Goal: Find specific page/section

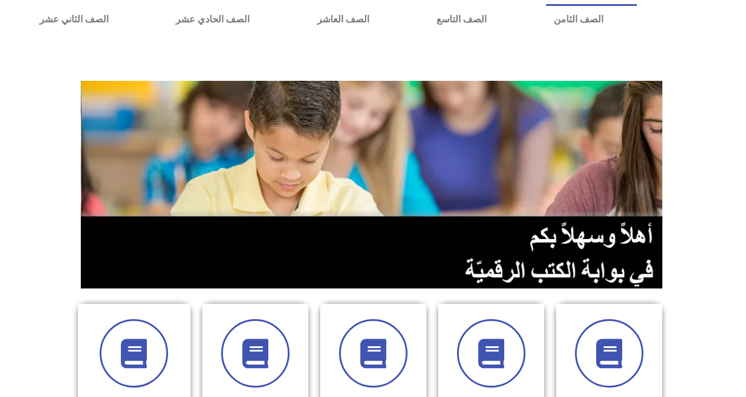
scroll to position [223, 0]
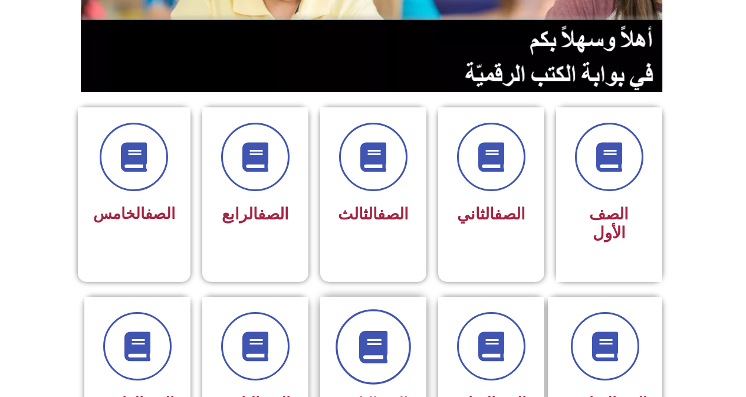
click at [395, 321] on span at bounding box center [372, 346] width 75 height 75
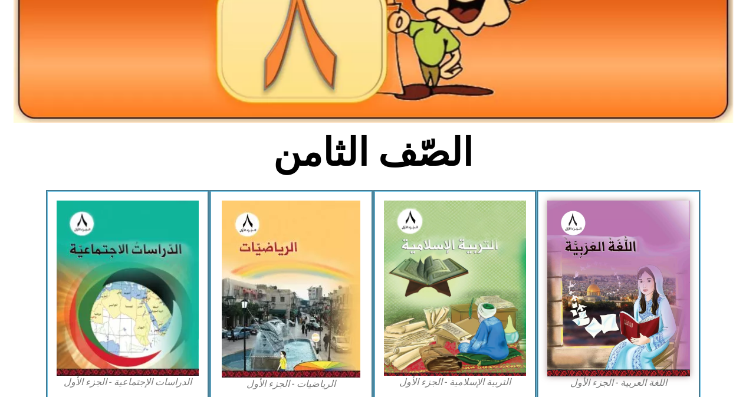
scroll to position [186, 0]
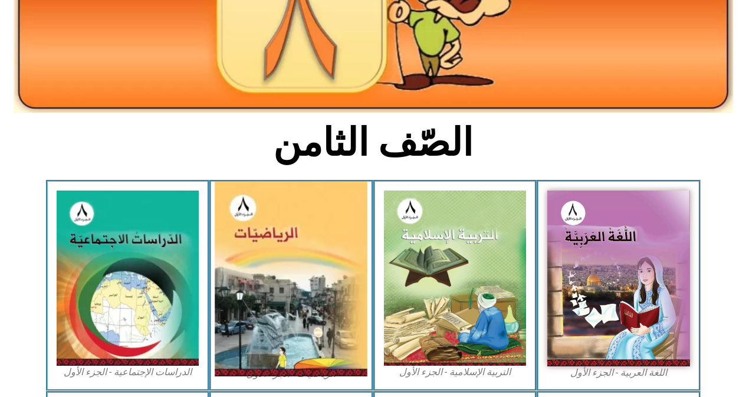
click at [289, 308] on img at bounding box center [291, 279] width 153 height 195
click at [292, 298] on img at bounding box center [291, 279] width 153 height 195
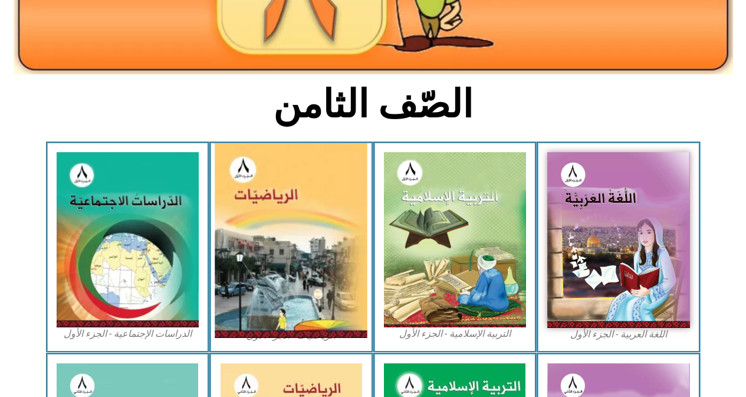
scroll to position [245, 0]
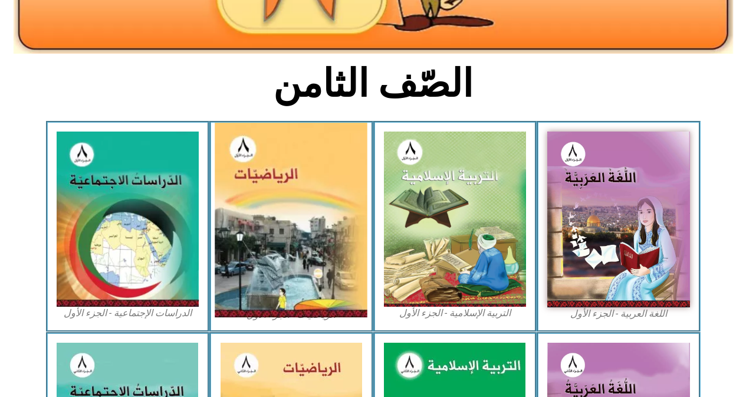
click at [302, 236] on img at bounding box center [291, 220] width 153 height 195
click at [302, 235] on img at bounding box center [291, 220] width 153 height 195
click at [288, 294] on img at bounding box center [291, 220] width 153 height 195
click at [288, 293] on img at bounding box center [291, 220] width 153 height 195
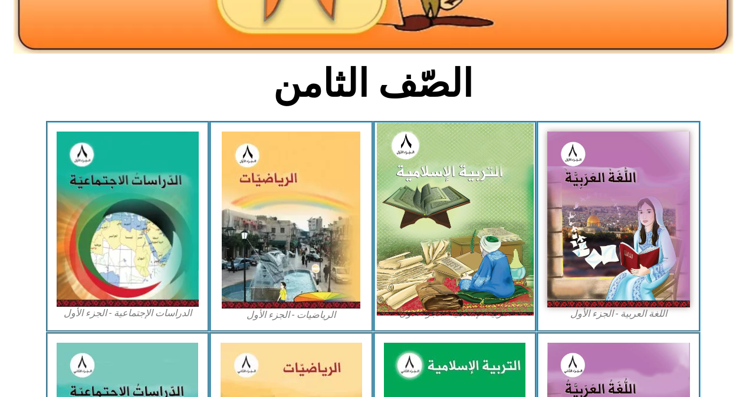
click at [484, 219] on img at bounding box center [454, 219] width 157 height 193
click at [459, 236] on img at bounding box center [454, 219] width 157 height 193
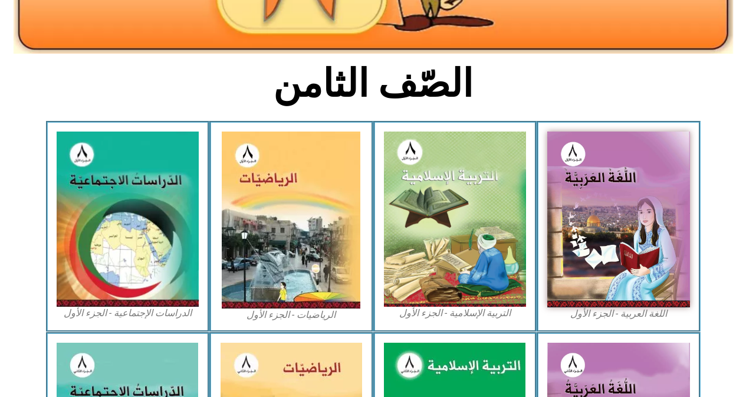
click at [454, 312] on figcaption "التربية الإسلامية - الجزء الأول" at bounding box center [455, 313] width 143 height 13
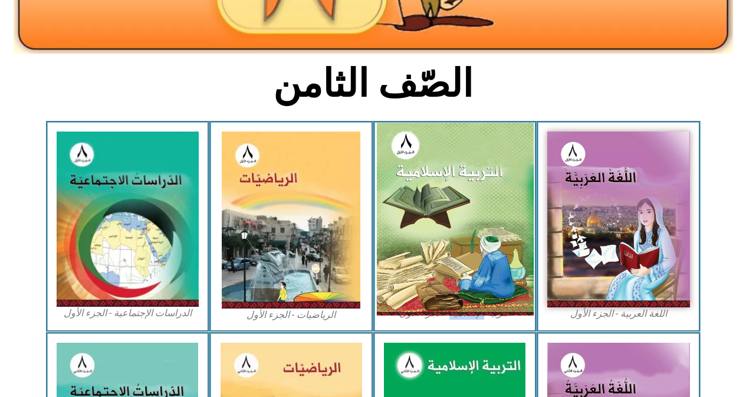
click at [449, 245] on img at bounding box center [454, 219] width 157 height 193
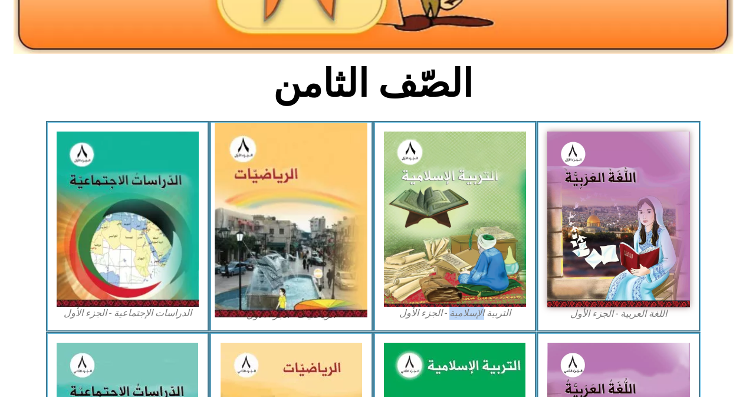
click at [256, 255] on img at bounding box center [291, 220] width 153 height 195
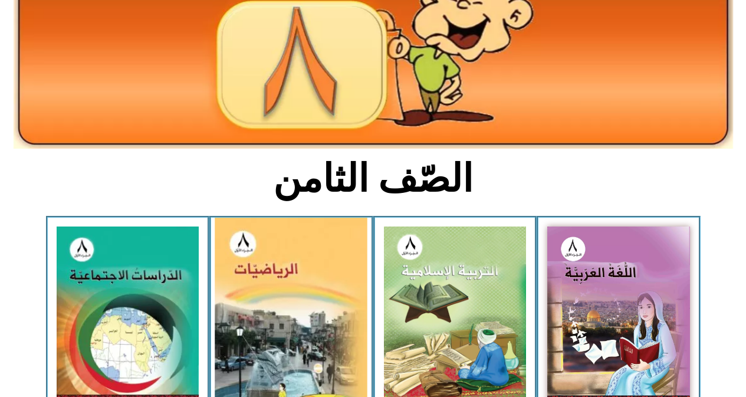
scroll to position [127, 0]
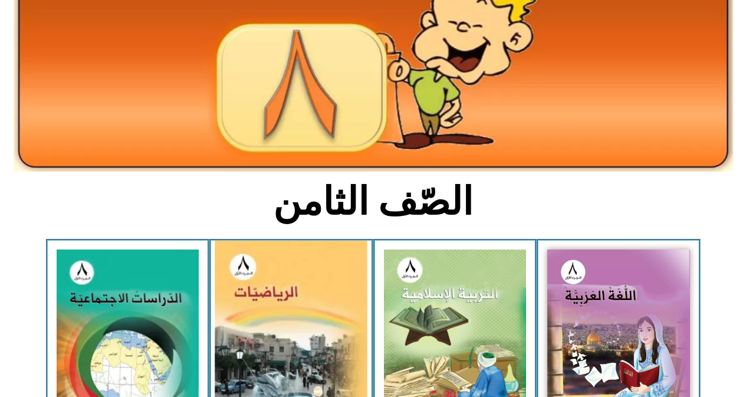
click at [304, 333] on img at bounding box center [291, 337] width 153 height 195
click at [304, 331] on img at bounding box center [291, 337] width 153 height 195
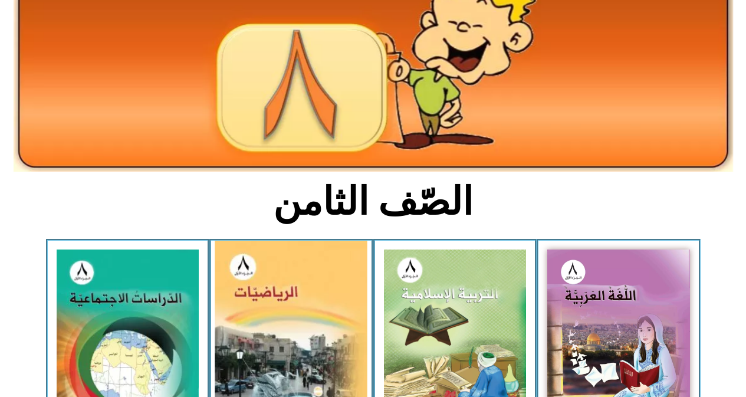
click at [304, 331] on img at bounding box center [291, 337] width 153 height 195
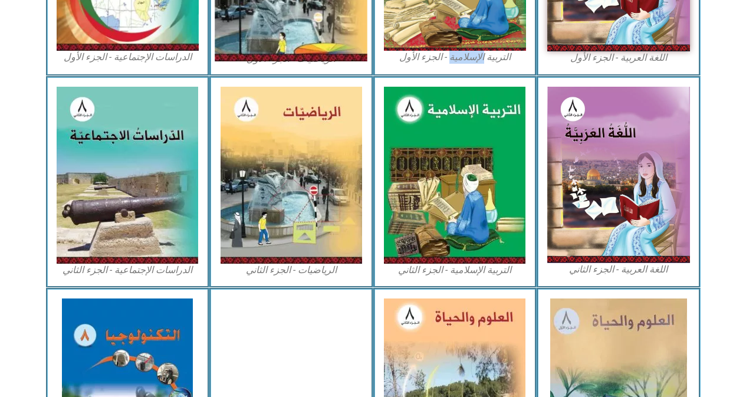
scroll to position [240, 0]
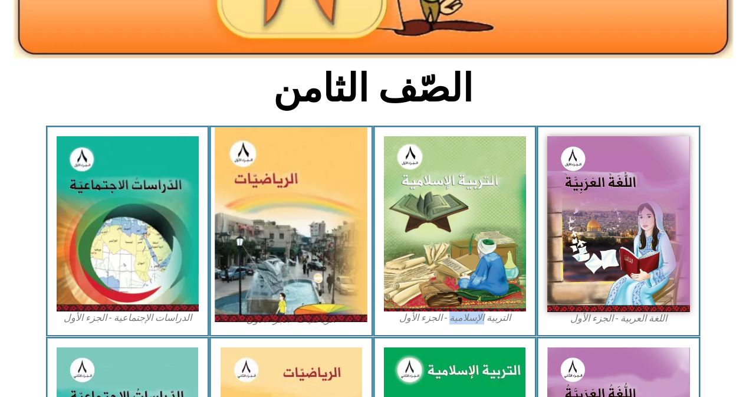
click at [256, 229] on img at bounding box center [291, 224] width 153 height 195
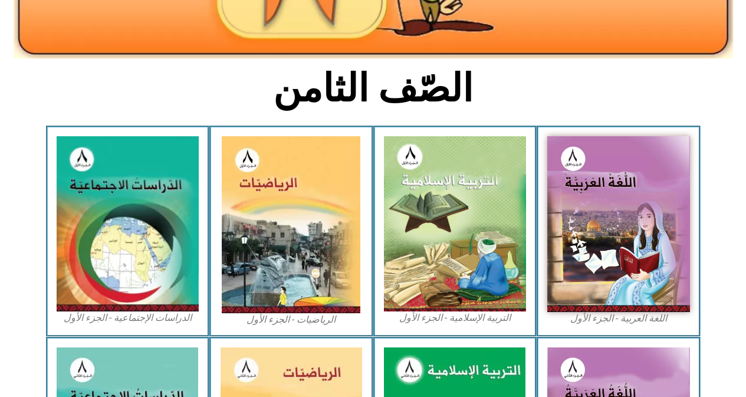
drag, startPoint x: 299, startPoint y: 311, endPoint x: 304, endPoint y: 328, distance: 17.6
click at [304, 328] on div "الرياضيات - الجزء الأول​" at bounding box center [291, 231] width 164 height 211
drag, startPoint x: 302, startPoint y: 321, endPoint x: 324, endPoint y: 324, distance: 22.0
click at [324, 325] on figcaption "الرياضيات - الجزء الأول​" at bounding box center [291, 319] width 143 height 13
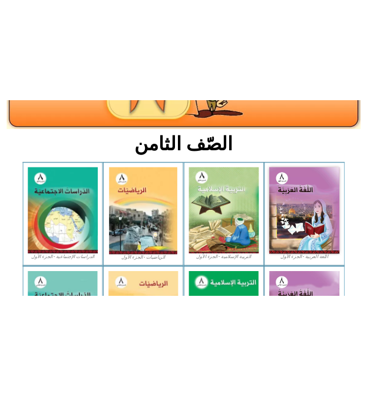
scroll to position [213, 0]
